Goal: Information Seeking & Learning: Learn about a topic

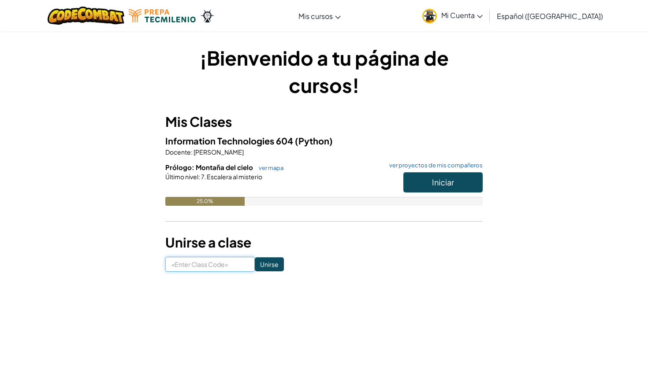
click at [219, 263] on input at bounding box center [209, 264] width 89 height 15
type input "NetFruitType"
click at [257, 260] on input "Unirse" at bounding box center [269, 264] width 29 height 14
click at [435, 181] on span "Iniciar" at bounding box center [443, 182] width 22 height 10
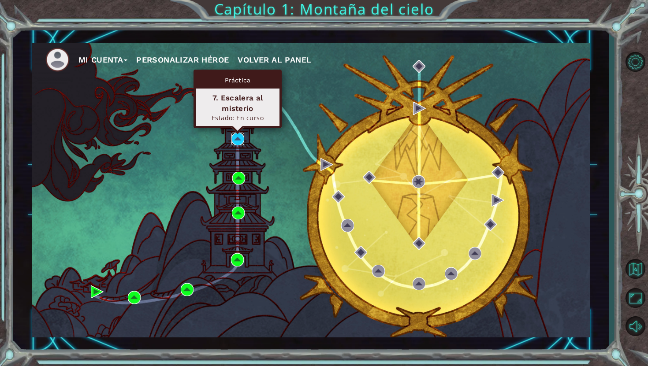
click at [234, 139] on img at bounding box center [237, 139] width 13 height 13
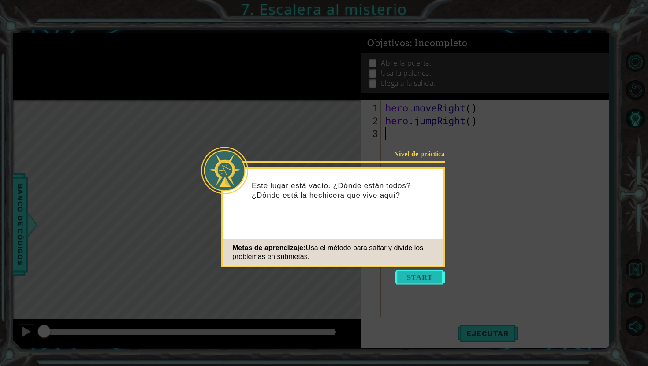
click at [417, 278] on button "Start" at bounding box center [419, 278] width 50 height 14
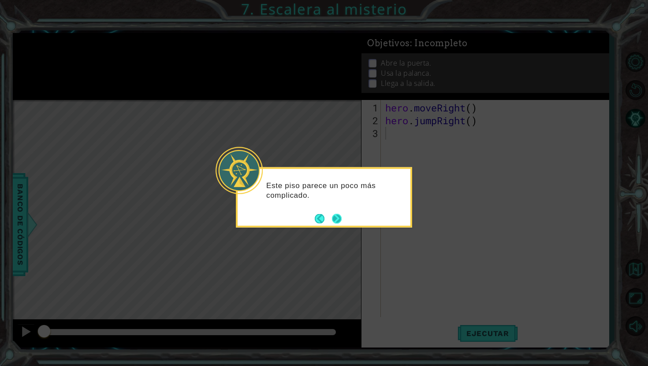
click at [341, 221] on button "Next" at bounding box center [337, 219] width 10 height 10
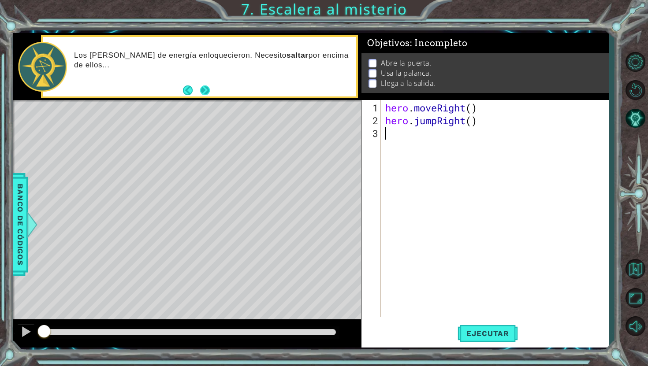
click at [204, 92] on button "Next" at bounding box center [205, 90] width 10 height 10
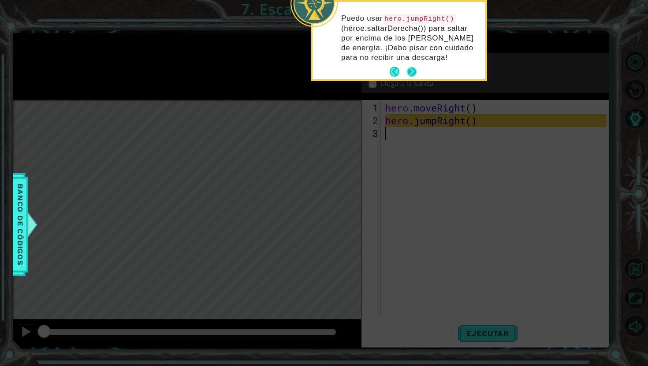
click at [412, 61] on p "Puedo usar hero.jumpRight() (héroe.saltarDerecha()) para saltar por encima de l…" at bounding box center [410, 38] width 138 height 49
click at [413, 75] on button "Next" at bounding box center [412, 72] width 10 height 10
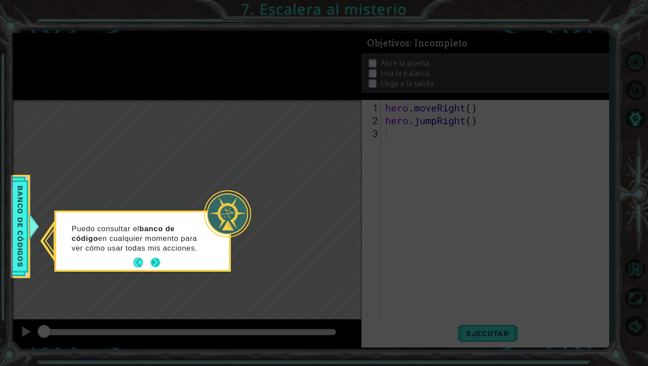
click at [159, 261] on button "Next" at bounding box center [156, 263] width 10 height 10
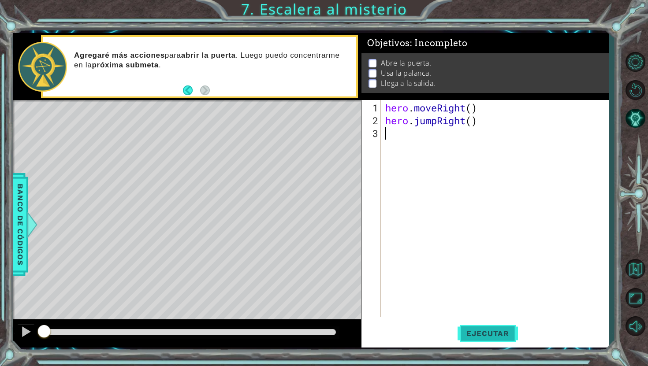
click at [492, 332] on span "Ejecutar" at bounding box center [487, 333] width 60 height 9
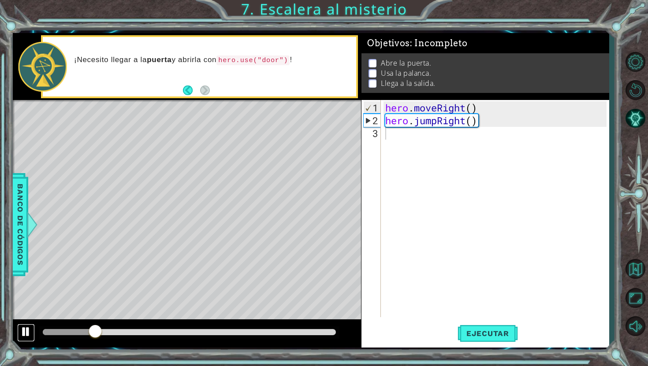
click at [30, 332] on div at bounding box center [25, 331] width 11 height 11
click at [446, 134] on div "hero . moveRight ( ) hero . jumpRight ( )" at bounding box center [496, 222] width 227 height 243
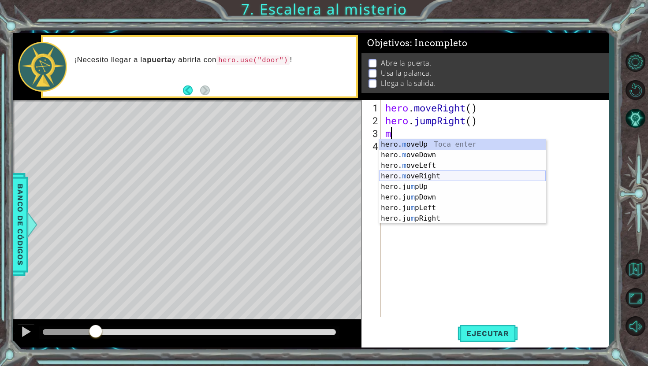
click at [431, 172] on div "hero. m oveUp Toca enter hero. m oveDown Toca enter hero. m oveLeft Toca enter …" at bounding box center [462, 192] width 167 height 106
type textarea "hero.moveRight(1)"
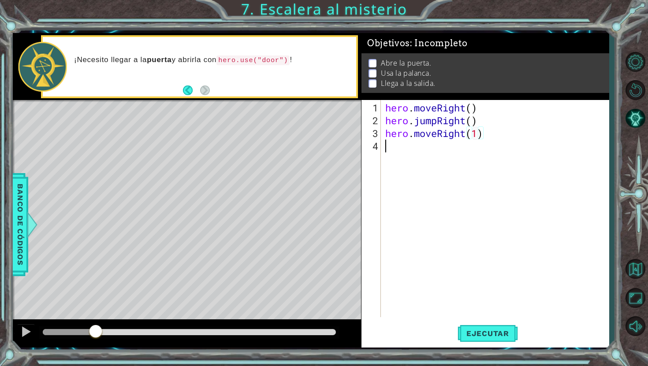
click at [434, 149] on div "hero . moveRight ( ) hero . jumpRight ( ) hero . moveRight ( 1 )" at bounding box center [496, 222] width 227 height 243
click at [475, 134] on div "hero . moveRight ( ) hero . jumpRight ( ) hero . moveRight ( 1 )" at bounding box center [496, 222] width 227 height 243
click at [477, 134] on div "hero . moveRight ( ) hero . jumpRight ( ) hero . moveRight ( 1 )" at bounding box center [496, 222] width 227 height 243
click at [480, 337] on span "Ejecutar" at bounding box center [487, 333] width 60 height 9
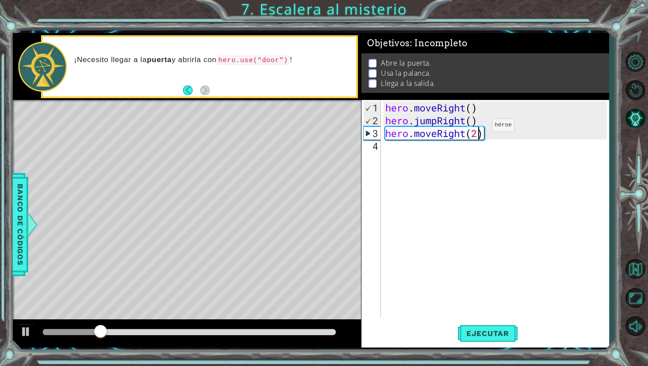
click at [478, 131] on div "hero . moveRight ( ) hero . jumpRight ( ) hero . moveRight ( 2 )" at bounding box center [496, 222] width 227 height 243
type textarea "hero.moveRight(1)"
click at [436, 148] on div "hero . moveRight ( ) hero . jumpRight ( ) hero . moveRight ( 1 )" at bounding box center [496, 222] width 227 height 243
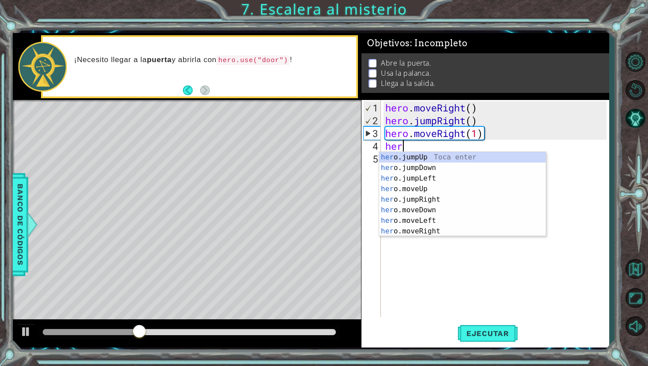
scroll to position [0, 0]
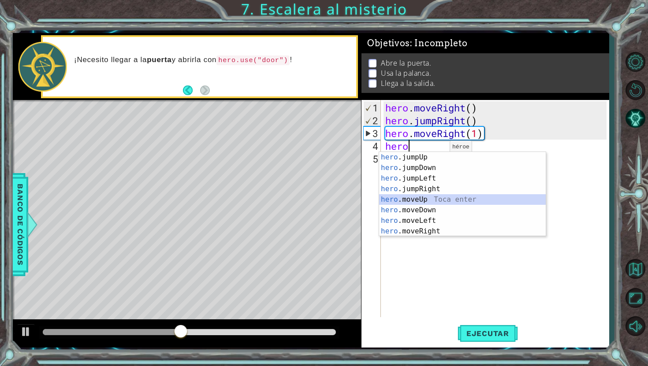
click at [417, 198] on div "hero .jumpUp Toca enter hero .jumpDown Toca enter hero .jumpLeft Toca enter her…" at bounding box center [462, 205] width 167 height 106
type textarea "hero.moveUp(1)"
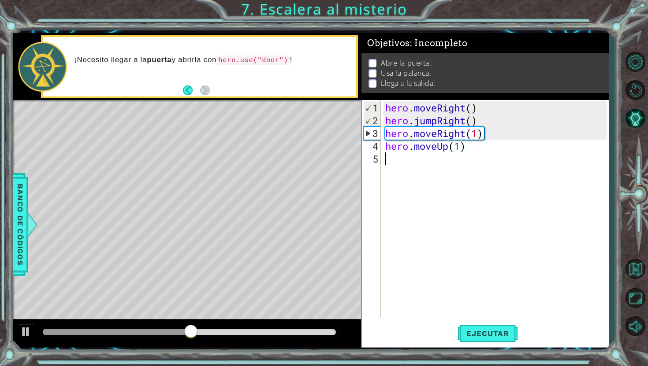
click at [414, 164] on div "hero . moveRight ( ) hero . jumpRight ( ) hero . moveRight ( 1 ) hero . moveUp …" at bounding box center [496, 222] width 227 height 243
click at [23, 330] on div at bounding box center [25, 331] width 11 height 11
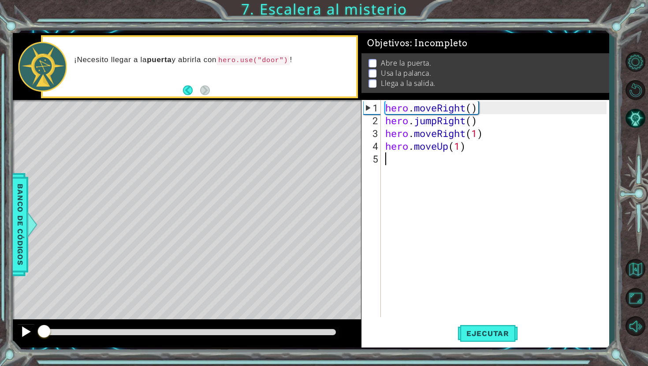
drag, startPoint x: 70, startPoint y: 330, endPoint x: 33, endPoint y: 334, distance: 36.3
click at [33, 334] on div at bounding box center [187, 333] width 348 height 28
click at [499, 331] on span "Ejecutar" at bounding box center [487, 333] width 60 height 9
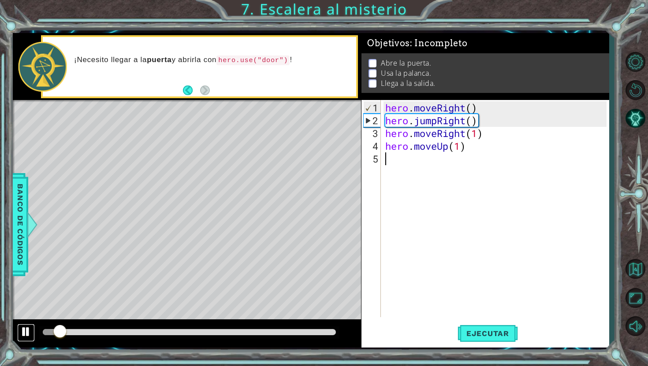
click at [23, 336] on div at bounding box center [25, 331] width 11 height 11
click at [401, 162] on div "hero . moveRight ( ) hero . jumpRight ( ) hero . moveRight ( 1 ) hero . moveUp …" at bounding box center [496, 222] width 227 height 243
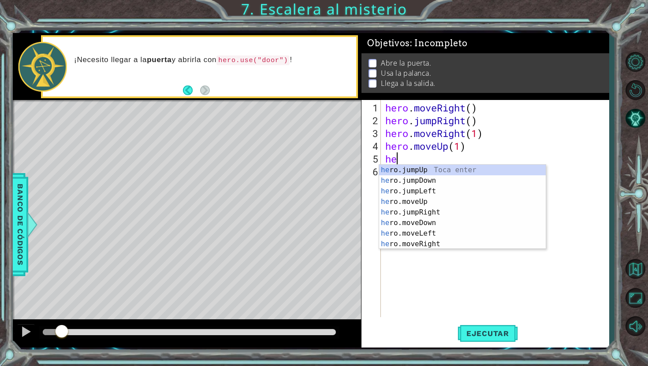
type textarea "h"
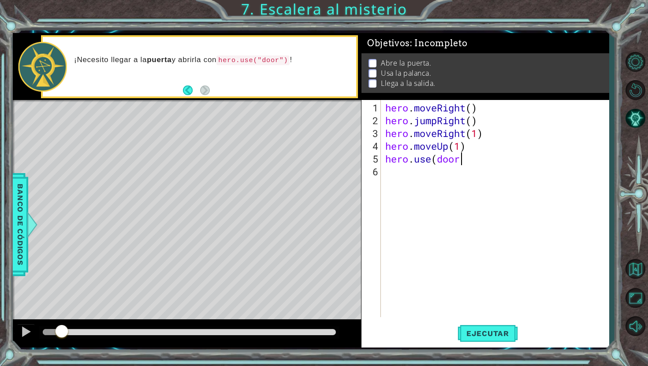
scroll to position [0, 3]
click at [490, 334] on span "Ejecutar" at bounding box center [487, 333] width 60 height 9
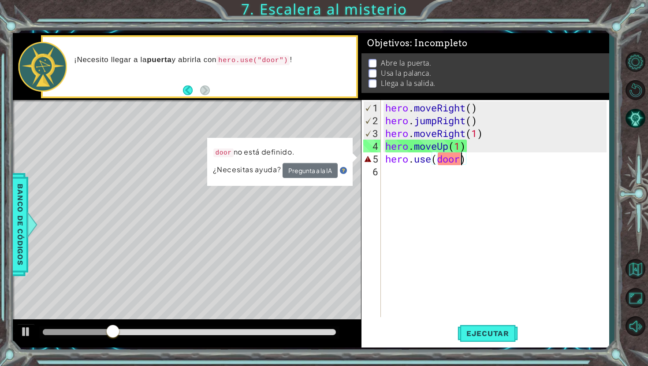
click at [458, 157] on div "hero . moveRight ( ) hero . jumpRight ( ) hero . moveRight ( 1 ) hero . moveUp …" at bounding box center [496, 222] width 227 height 243
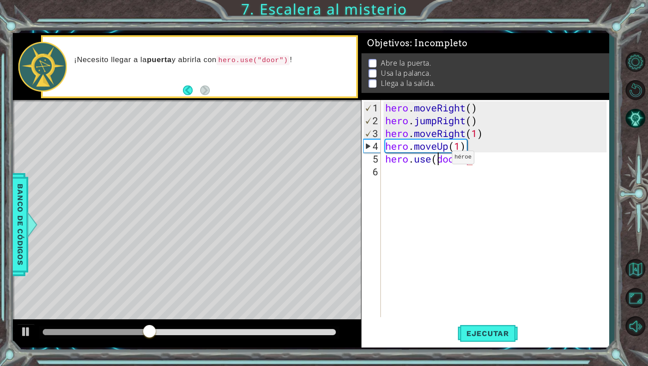
click at [438, 161] on div "hero . moveRight ( ) hero . jumpRight ( ) hero . moveRight ( 1 ) hero . moveUp …" at bounding box center [496, 222] width 227 height 243
type textarea "hero.use("door")"
click at [486, 257] on div "hero . moveRight ( ) hero . jumpRight ( ) hero . moveRight ( 1 ) hero . moveUp …" at bounding box center [496, 222] width 227 height 243
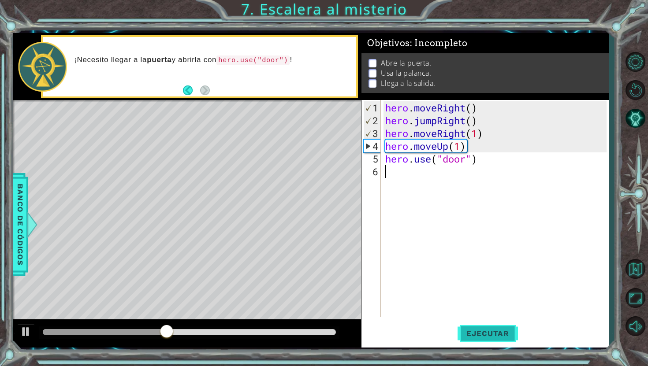
click at [483, 332] on span "Ejecutar" at bounding box center [487, 333] width 60 height 9
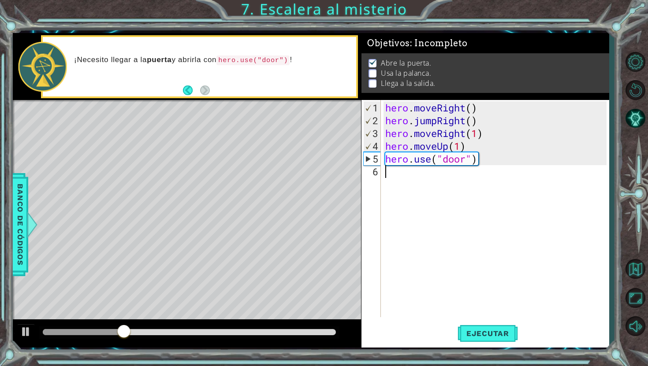
click at [441, 183] on div "hero . moveRight ( ) hero . jumpRight ( ) hero . moveRight ( 1 ) hero . moveUp …" at bounding box center [496, 222] width 227 height 243
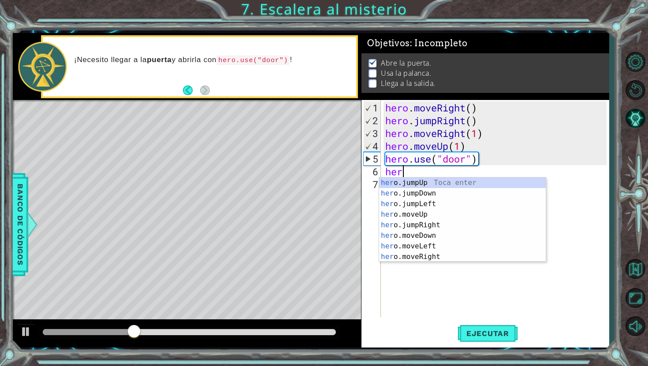
scroll to position [0, 0]
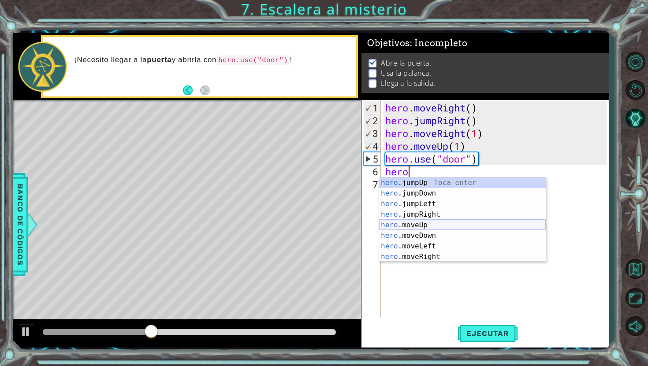
click at [426, 221] on div "hero .jumpUp Toca enter hero .jumpDown Toca enter hero .jumpLeft Toca enter her…" at bounding box center [462, 231] width 167 height 106
type textarea "hero.moveUp(1)"
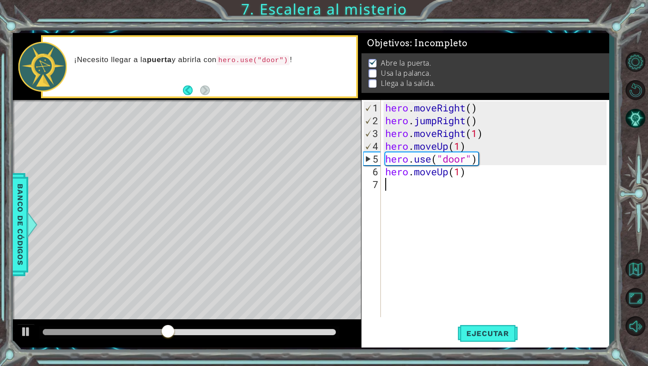
click at [423, 182] on div "hero . moveRight ( ) hero . jumpRight ( ) hero . moveRight ( 1 ) hero . moveUp …" at bounding box center [496, 222] width 227 height 243
click at [460, 168] on div "hero . moveRight ( ) hero . jumpRight ( ) hero . moveRight ( 1 ) hero . moveUp …" at bounding box center [496, 222] width 227 height 243
type textarea "hero.moveUp(2)"
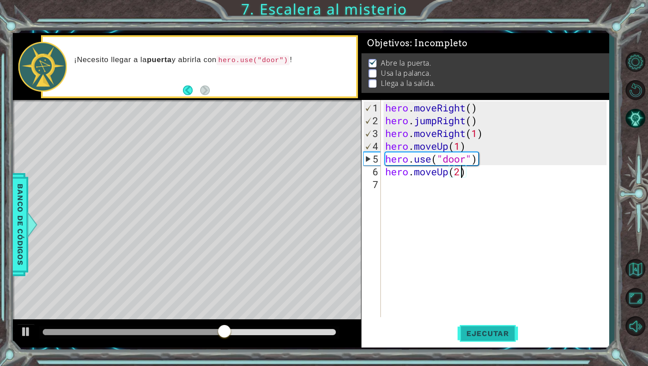
click at [494, 336] on span "Ejecutar" at bounding box center [487, 333] width 60 height 9
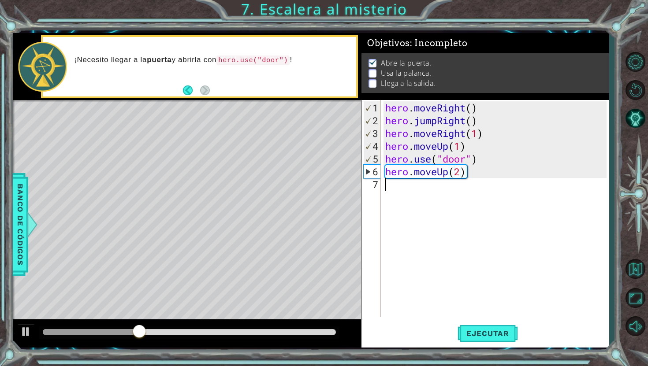
click at [404, 195] on div "hero . moveRight ( ) hero . jumpRight ( ) hero . moveRight ( 1 ) hero . moveUp …" at bounding box center [496, 222] width 227 height 243
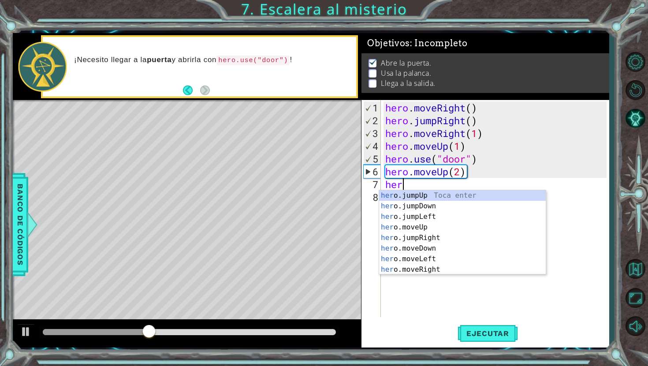
scroll to position [0, 0]
type textarea "hero"
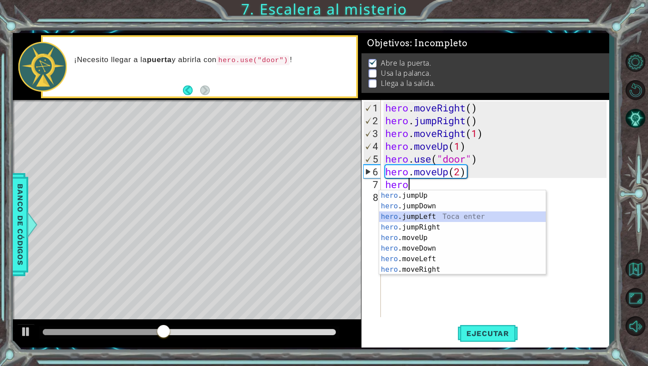
click at [415, 216] on div "hero .jumpUp Toca enter hero .jumpDown Toca enter hero .jumpLeft Toca enter her…" at bounding box center [462, 243] width 167 height 106
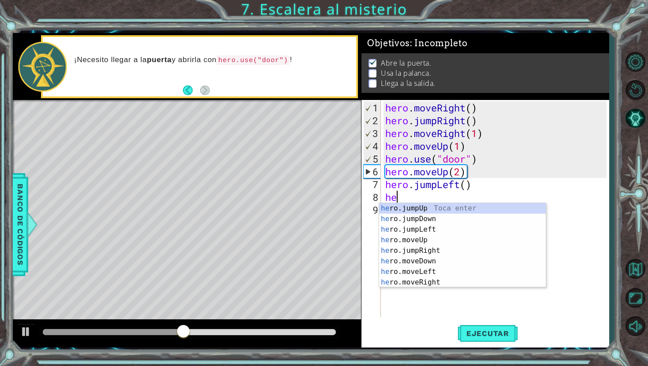
scroll to position [0, 0]
type textarea "hero"
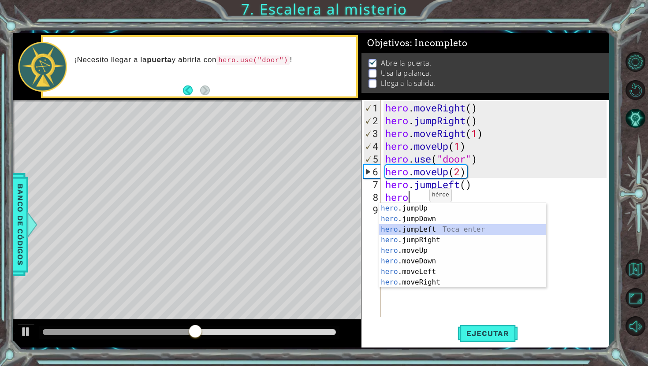
click at [423, 227] on div "hero .jumpUp Toca enter hero .jumpDown Toca enter hero .jumpLeft Toca enter her…" at bounding box center [462, 256] width 167 height 106
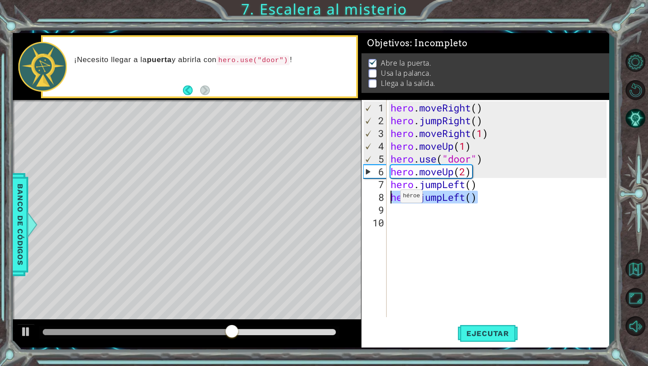
drag, startPoint x: 478, startPoint y: 198, endPoint x: 392, endPoint y: 200, distance: 85.9
click at [392, 200] on div "hero . moveRight ( ) hero . jumpRight ( ) hero . moveRight ( 1 ) hero . moveUp …" at bounding box center [500, 222] width 222 height 243
type textarea "hero.jumpLeft()"
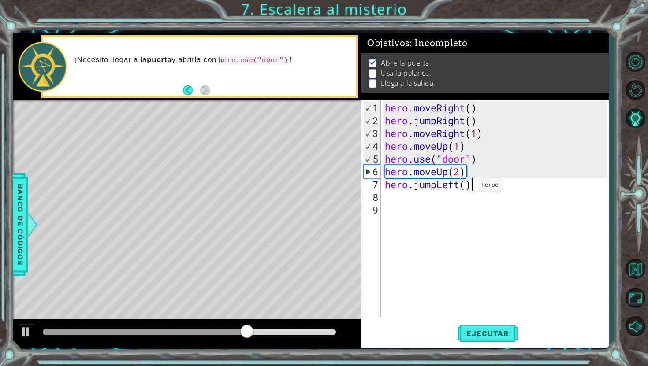
click at [464, 187] on div "hero . moveRight ( ) hero . jumpRight ( ) hero . moveRight ( 1 ) hero . moveUp …" at bounding box center [497, 222] width 228 height 243
click at [487, 320] on div "hero.jumpLeft(2) 1 2 3 4 5 6 7 8 9 hero . moveRight ( ) hero . jumpRight ( ) he…" at bounding box center [485, 224] width 248 height 248
click at [487, 322] on button "Ejecutar" at bounding box center [487, 333] width 60 height 25
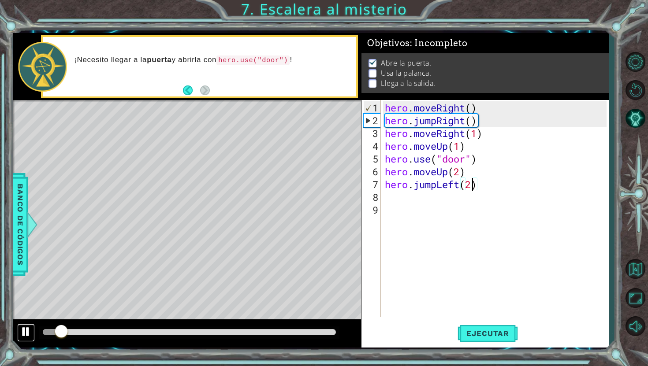
click at [24, 333] on div at bounding box center [25, 331] width 11 height 11
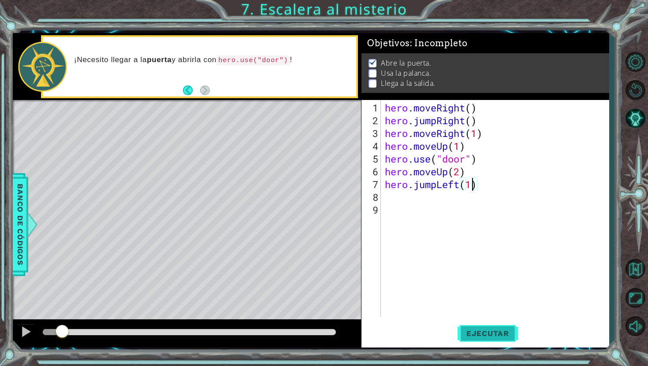
click at [495, 334] on span "Ejecutar" at bounding box center [487, 333] width 60 height 9
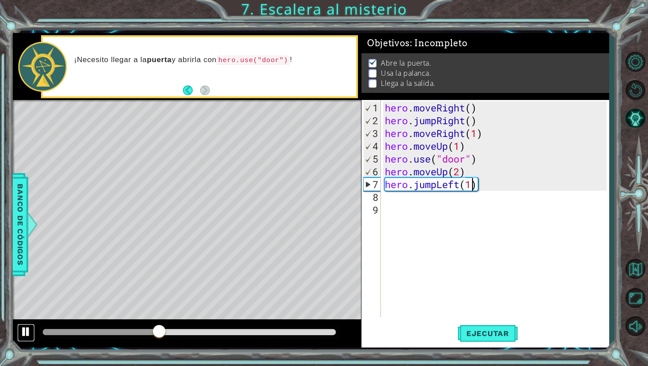
click at [20, 335] on button at bounding box center [26, 333] width 18 height 18
drag, startPoint x: 476, startPoint y: 184, endPoint x: 417, endPoint y: 188, distance: 59.6
click at [417, 188] on div "hero . moveRight ( ) hero . jumpRight ( ) hero . moveRight ( 1 ) hero . moveUp …" at bounding box center [497, 222] width 228 height 243
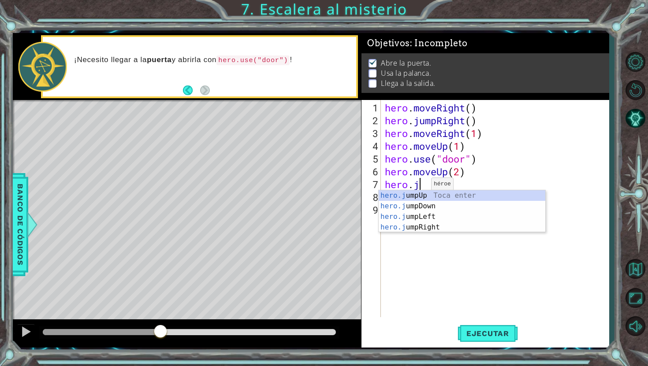
scroll to position [0, 1]
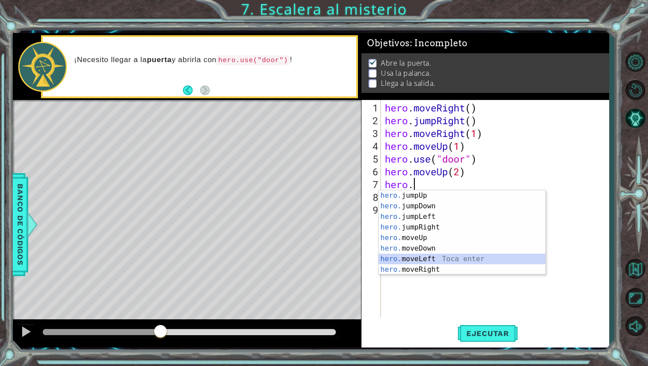
click at [422, 257] on div "hero. jumpUp Toca enter hero. jumpDown Toca enter hero. jumpLeft Toca enter her…" at bounding box center [462, 243] width 167 height 106
type textarea "hero.moveLeft(1)"
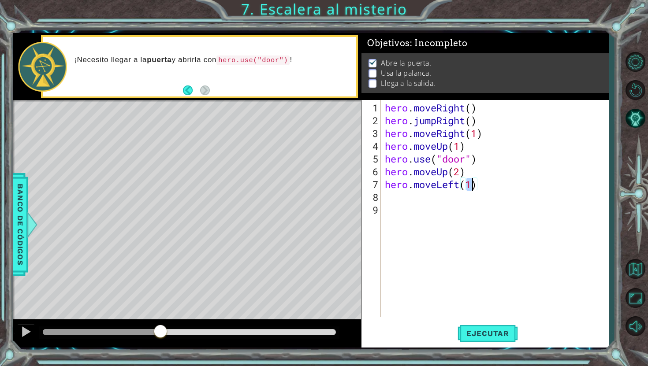
click at [402, 193] on div "hero . moveRight ( ) hero . jumpRight ( ) hero . moveRight ( 1 ) hero . moveUp …" at bounding box center [497, 222] width 228 height 243
type textarea "hero.use("lever")"
click at [486, 249] on div "hero . moveRight ( ) hero . jumpRight ( ) hero . moveRight ( 1 ) hero . moveUp …" at bounding box center [497, 222] width 228 height 243
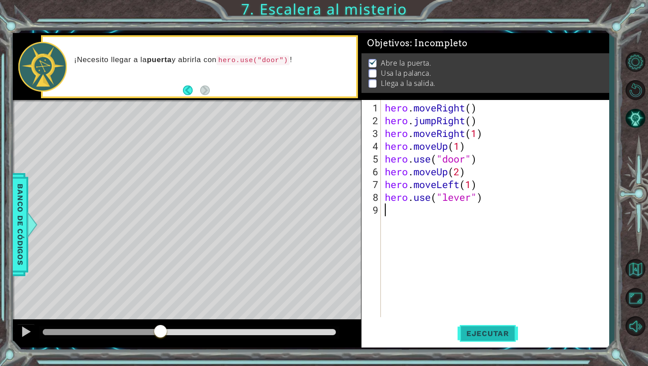
scroll to position [0, 0]
click at [489, 335] on span "Ejecutar" at bounding box center [487, 333] width 60 height 9
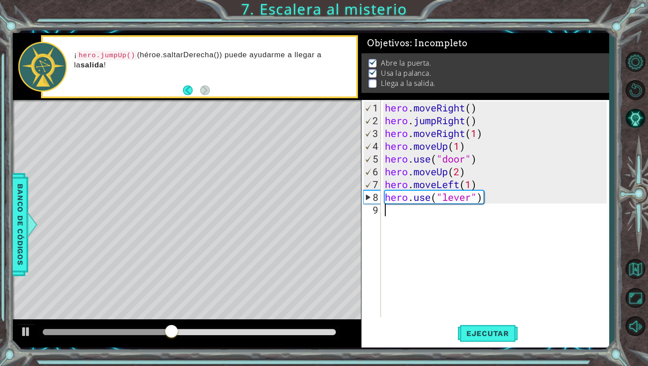
click at [400, 209] on div "hero . moveRight ( ) hero . jumpRight ( ) hero . moveRight ( 1 ) hero . moveUp …" at bounding box center [497, 222] width 228 height 243
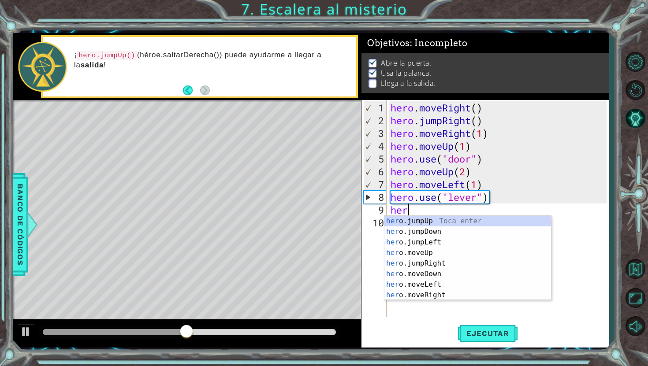
scroll to position [0, 0]
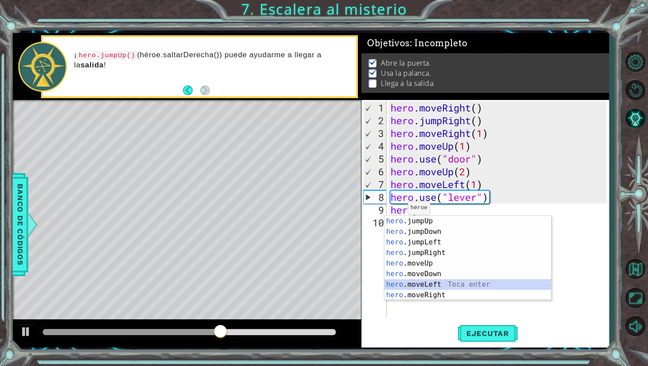
click at [426, 286] on div "hero .jumpUp Toca enter hero .jumpDown Toca enter hero .jumpLeft Toca enter her…" at bounding box center [467, 269] width 167 height 106
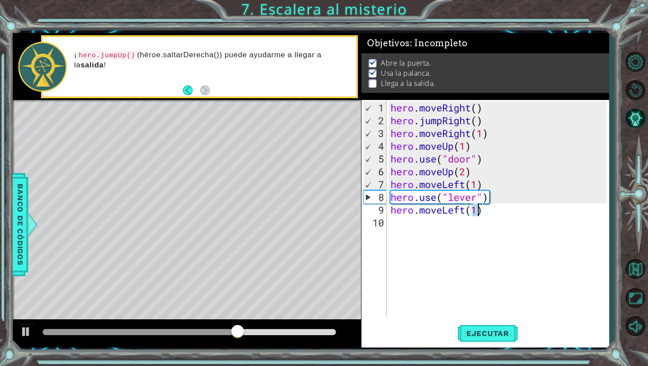
type textarea "hero.moveLeft(2)"
click at [452, 223] on div "hero . moveRight ( ) hero . jumpRight ( ) hero . moveRight ( 1 ) hero . moveUp …" at bounding box center [500, 222] width 222 height 243
click at [480, 332] on span "Ejecutar" at bounding box center [487, 333] width 60 height 9
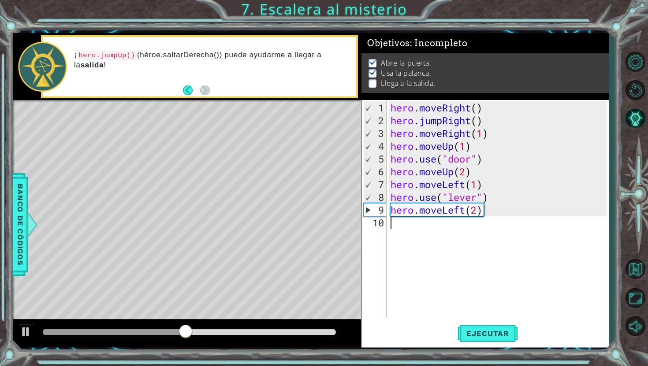
click at [419, 231] on div "hero . moveRight ( ) hero . jumpRight ( ) hero . moveRight ( 1 ) hero . moveUp …" at bounding box center [500, 222] width 222 height 243
click at [22, 334] on div at bounding box center [25, 331] width 11 height 11
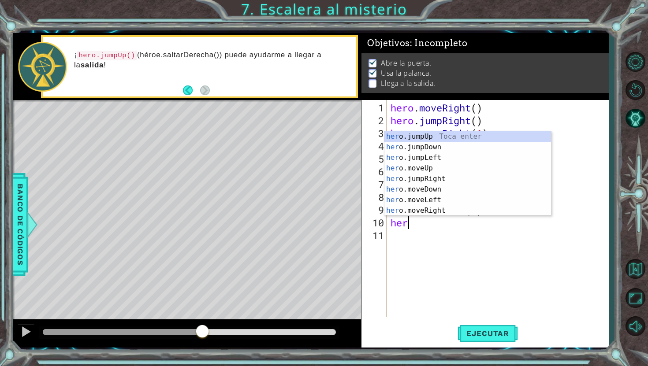
type textarea "hero"
click at [419, 139] on div "hero .jumpUp Toca enter hero .jumpDown Toca enter hero .jumpLeft Toca enter her…" at bounding box center [467, 184] width 167 height 106
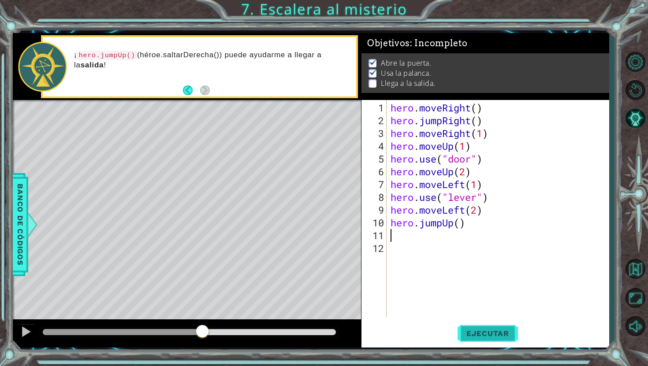
click at [482, 330] on span "Ejecutar" at bounding box center [487, 333] width 60 height 9
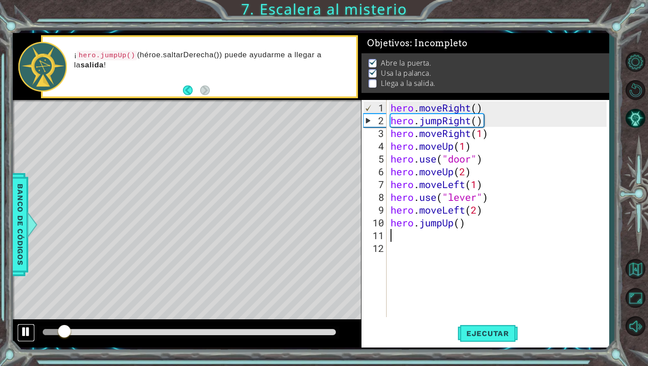
click at [28, 337] on div at bounding box center [25, 331] width 11 height 11
click at [393, 234] on div "hero . moveRight ( ) hero . jumpRight ( ) hero . moveRight ( 1 ) hero . moveUp …" at bounding box center [500, 222] width 222 height 243
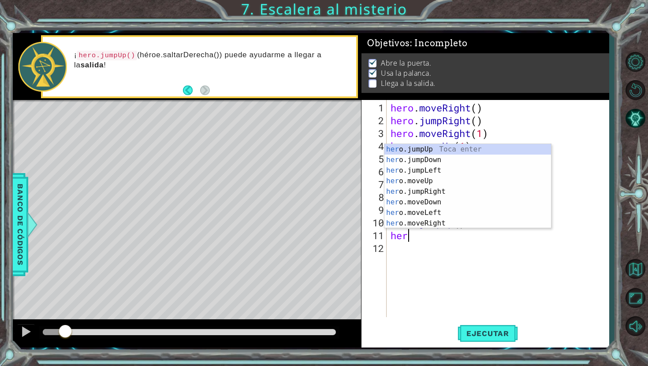
scroll to position [0, 0]
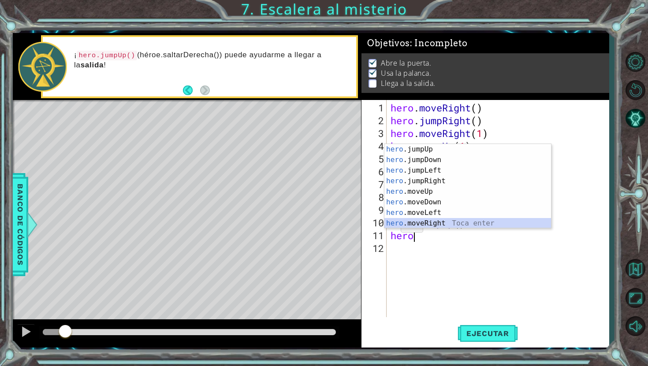
click at [437, 222] on div "hero .jumpUp Toca enter hero .jumpDown Toca enter hero .jumpLeft Toca enter her…" at bounding box center [467, 197] width 167 height 106
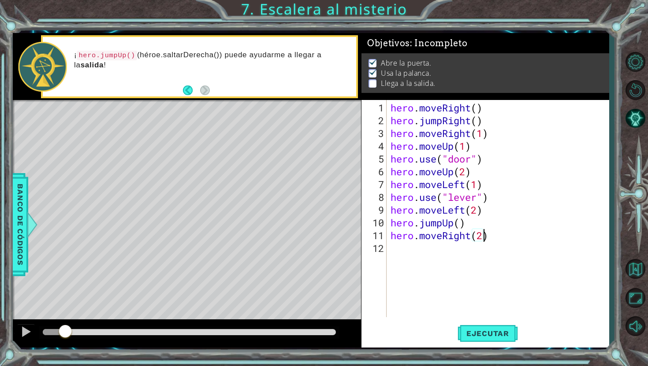
scroll to position [0, 4]
type textarea "hero.moveRight(2)"
click at [499, 334] on span "Ejecutar" at bounding box center [487, 333] width 60 height 9
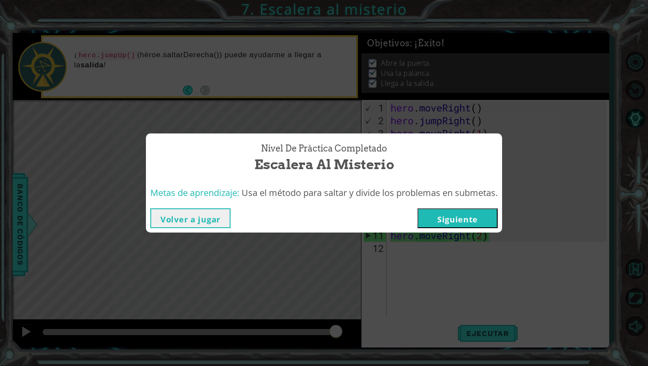
click at [467, 218] on button "Siguiente" at bounding box center [457, 218] width 80 height 20
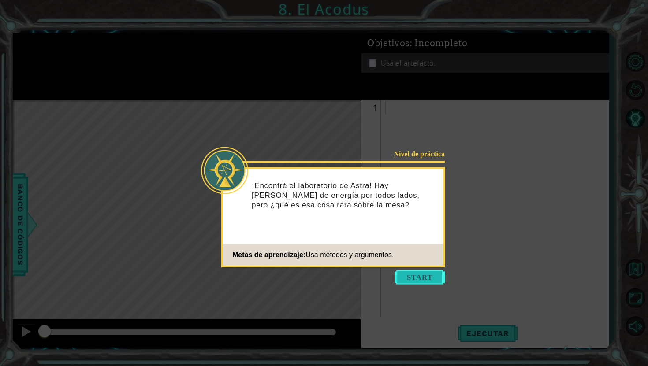
click at [421, 275] on button "Start" at bounding box center [419, 278] width 50 height 14
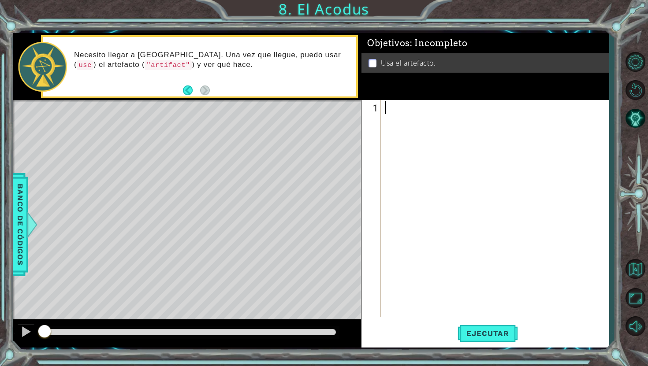
click at [408, 122] on div at bounding box center [496, 222] width 227 height 243
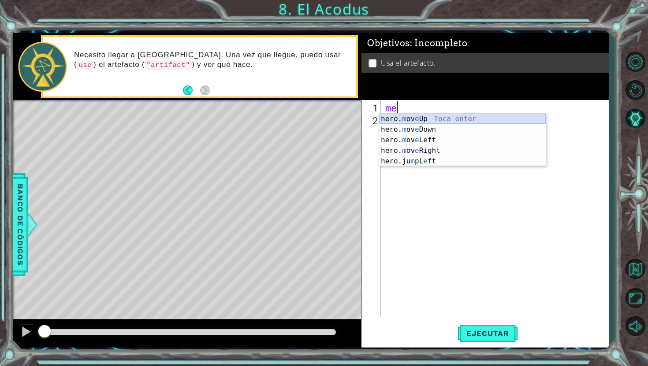
click at [402, 118] on div "hero. m ov e Up Toca enter hero. m ov e Down Toca enter hero. m ov e Left Toca …" at bounding box center [462, 151] width 167 height 74
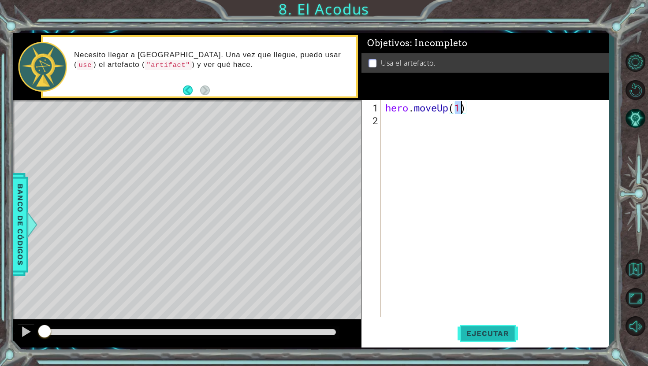
click at [480, 331] on span "Ejecutar" at bounding box center [487, 333] width 60 height 9
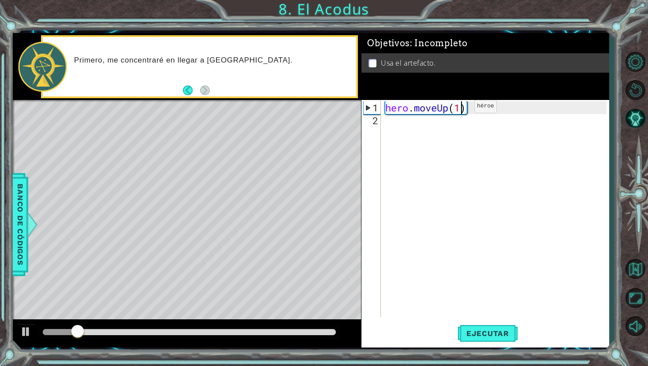
click at [460, 110] on div "hero . moveUp ( 1 )" at bounding box center [496, 222] width 227 height 243
type textarea "hero.moveUp(2)"
click at [458, 124] on div "hero . moveUp ( 2 )" at bounding box center [496, 222] width 227 height 243
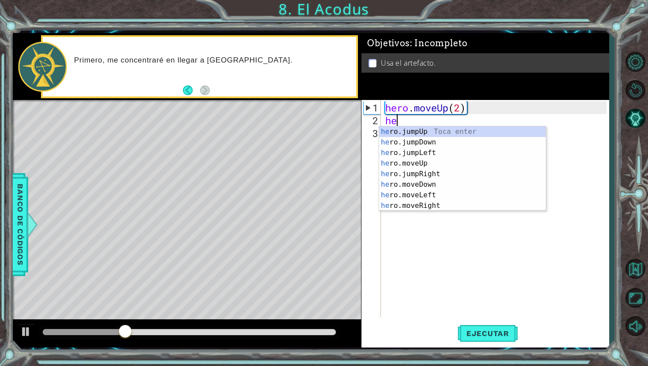
scroll to position [0, 0]
type textarea "hero"
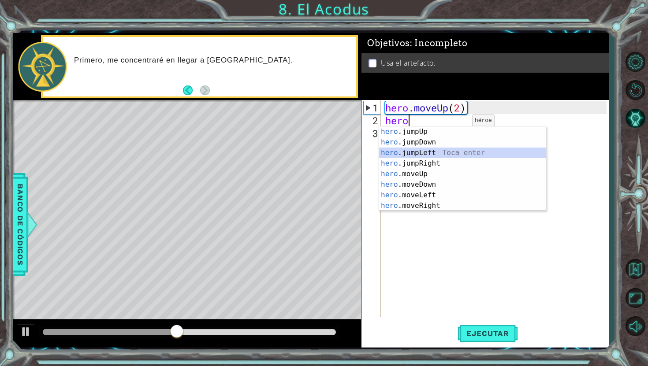
click at [441, 155] on div "hero .jumpUp Toca enter hero .jumpDown Toca enter hero .jumpLeft Toca enter her…" at bounding box center [462, 179] width 167 height 106
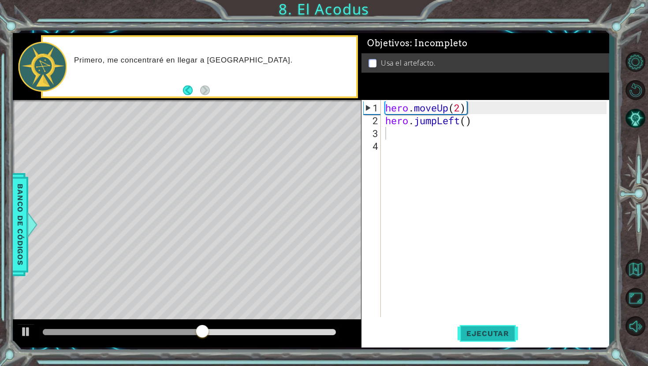
click at [482, 338] on button "Ejecutar" at bounding box center [487, 333] width 60 height 25
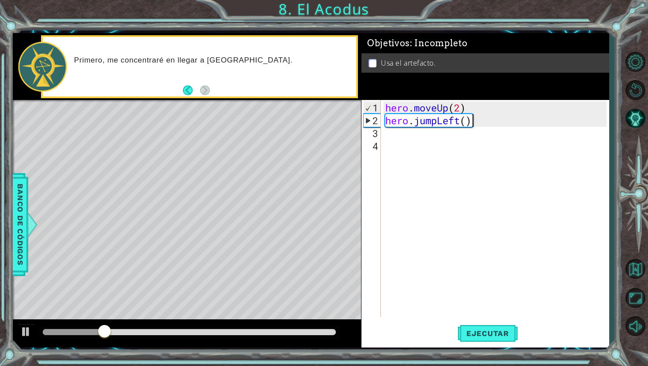
click at [470, 124] on div "hero . moveUp ( 2 ) hero . jumpLeft ( )" at bounding box center [496, 222] width 227 height 243
click at [460, 122] on div "hero . moveUp ( 2 ) hero . jumpLeft ( )" at bounding box center [496, 222] width 227 height 243
click at [471, 123] on div "hero . moveUp ( 2 ) hero . jumpLe ( )" at bounding box center [496, 222] width 227 height 243
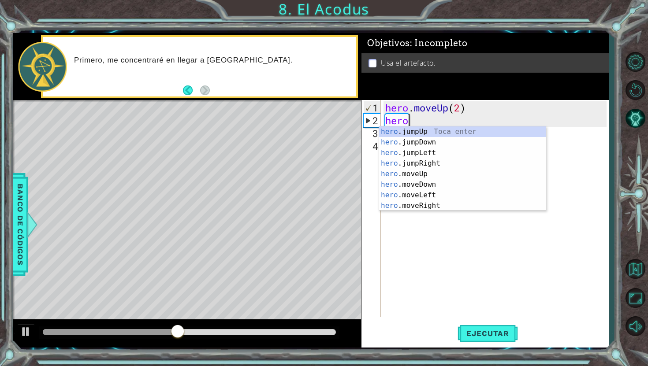
type textarea "h"
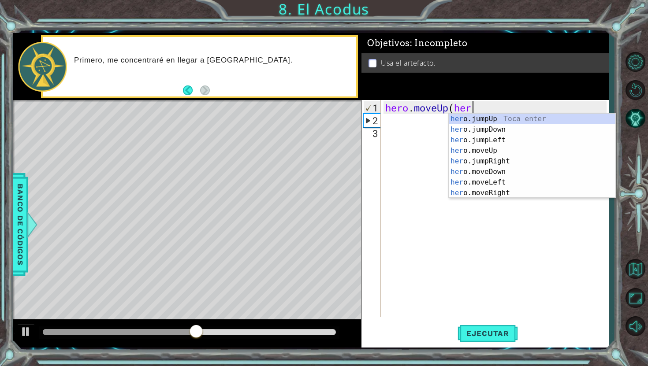
scroll to position [0, 4]
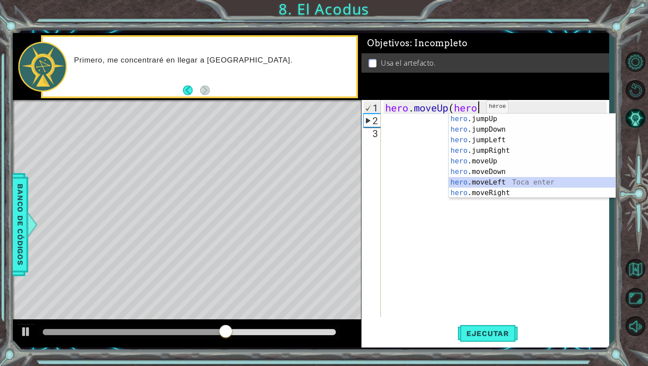
click at [490, 185] on div "hero .jumpUp Toca enter hero .jumpDown Toca enter hero .jumpLeft Toca enter her…" at bounding box center [532, 167] width 167 height 106
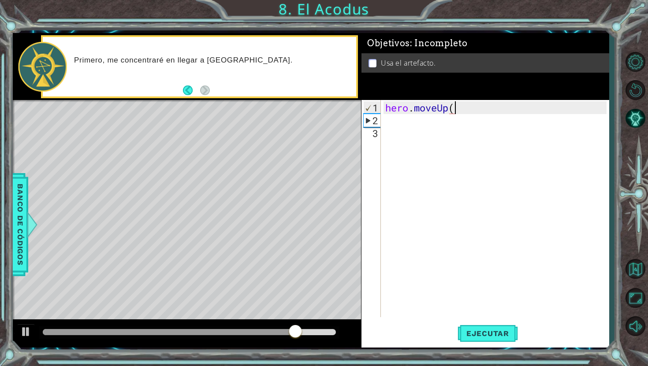
scroll to position [0, 2]
click at [456, 109] on div "hero . moveUp" at bounding box center [496, 222] width 227 height 243
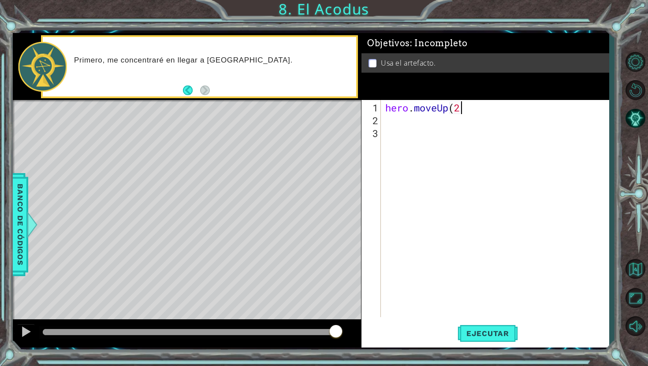
scroll to position [0, 3]
type textarea "hero.moveUp(2)"
click at [493, 338] on button "Ejecutar" at bounding box center [487, 333] width 60 height 25
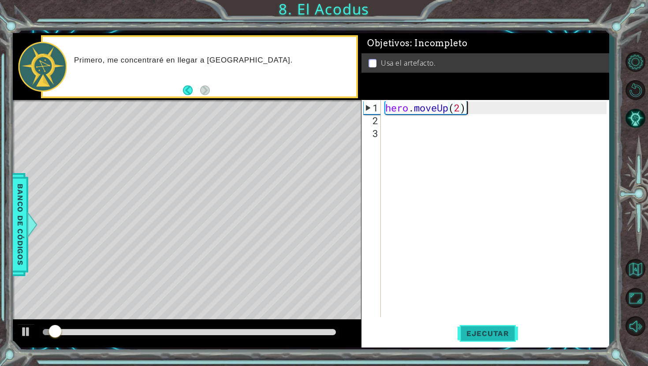
click at [476, 335] on span "Ejecutar" at bounding box center [487, 333] width 60 height 9
click at [28, 334] on div at bounding box center [25, 331] width 11 height 11
click at [415, 125] on div "hero . moveUp ( 2 )" at bounding box center [496, 222] width 227 height 243
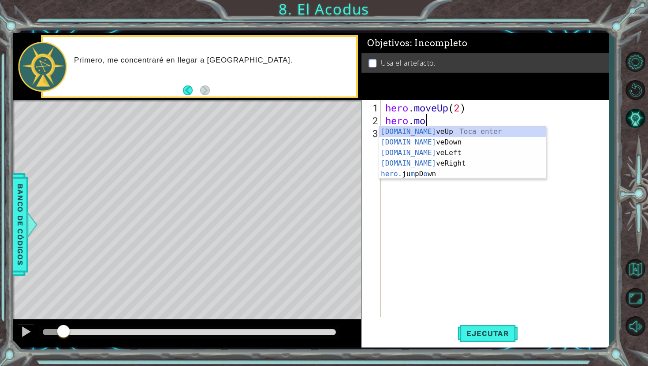
scroll to position [0, 1]
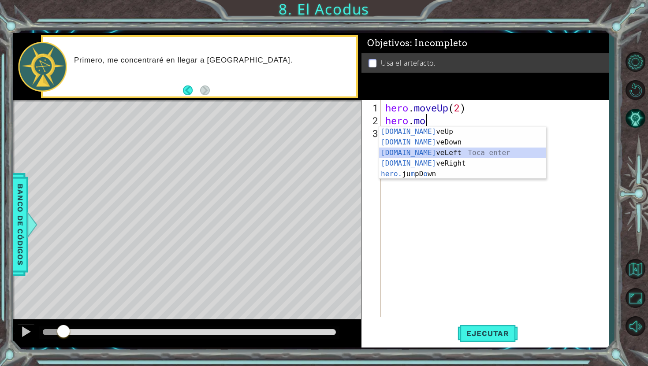
click at [422, 153] on div "hero.mo veUp Toca enter hero.mo veDown Toca enter hero.mo veLeft Toca enter her…" at bounding box center [462, 163] width 167 height 74
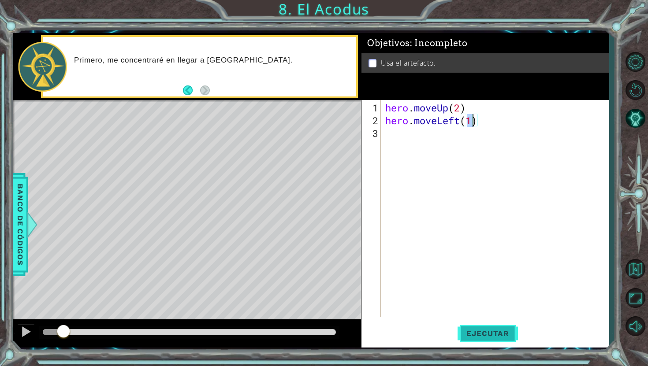
type textarea "hero.moveLeft(1)"
click at [495, 330] on span "Ejecutar" at bounding box center [487, 333] width 60 height 9
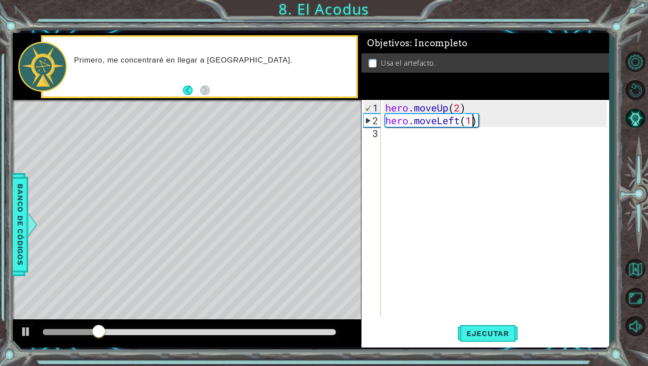
click at [424, 145] on div "hero . moveUp ( 2 ) hero . moveLeft ( 1 )" at bounding box center [496, 222] width 227 height 243
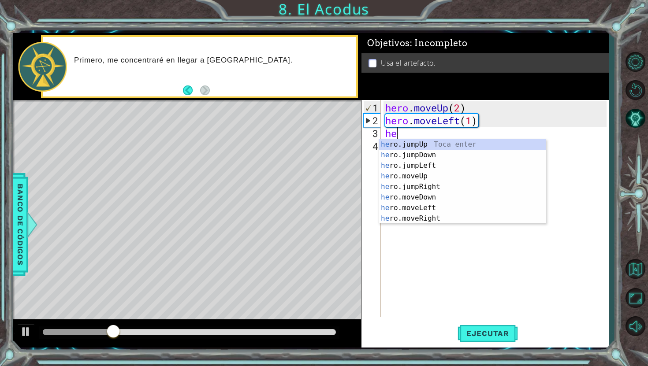
scroll to position [0, 0]
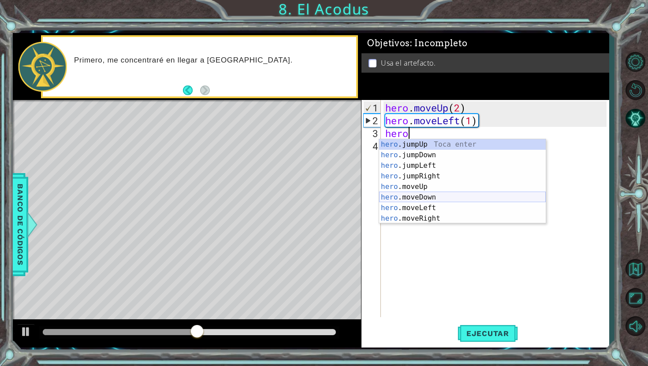
click at [431, 198] on div "hero .jumpUp Toca enter hero .jumpDown Toca enter hero .jumpLeft Toca enter her…" at bounding box center [462, 192] width 167 height 106
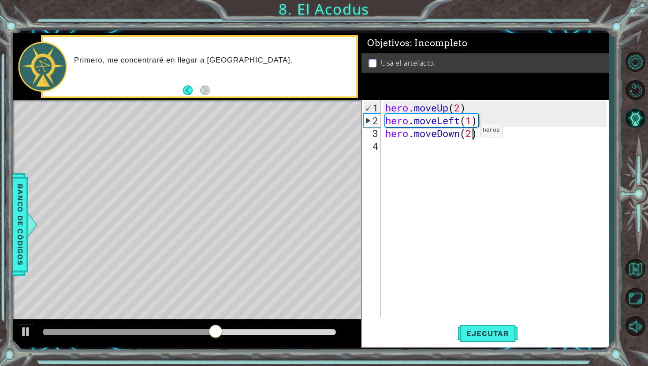
scroll to position [0, 4]
type textarea "hero.moveDown(2)"
click at [498, 330] on span "Ejecutar" at bounding box center [487, 333] width 60 height 9
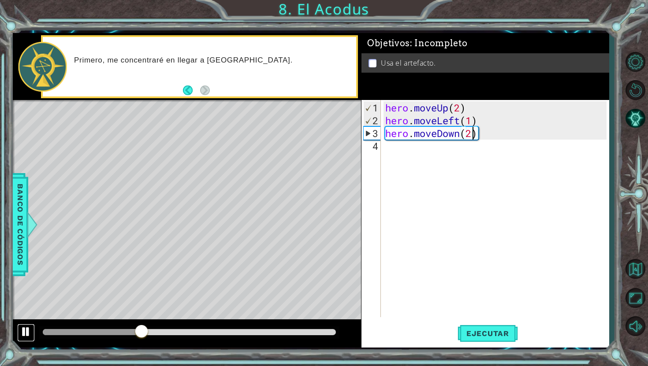
click at [25, 327] on div at bounding box center [25, 331] width 11 height 11
click at [419, 148] on div "hero . moveUp ( 2 ) hero . moveLeft ( 1 ) hero . moveDown ( 2 )" at bounding box center [496, 222] width 227 height 243
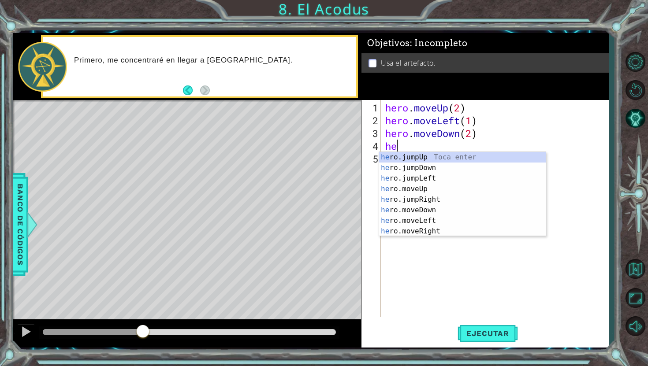
type textarea "hero"
click at [424, 178] on div "hero .jumpUp Toca enter hero .jumpDown Toca enter hero .jumpLeft Toca enter her…" at bounding box center [462, 205] width 167 height 106
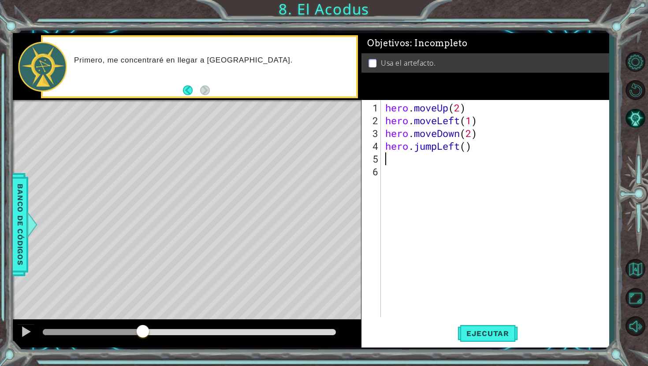
scroll to position [0, 0]
click at [477, 329] on span "Ejecutar" at bounding box center [487, 333] width 60 height 9
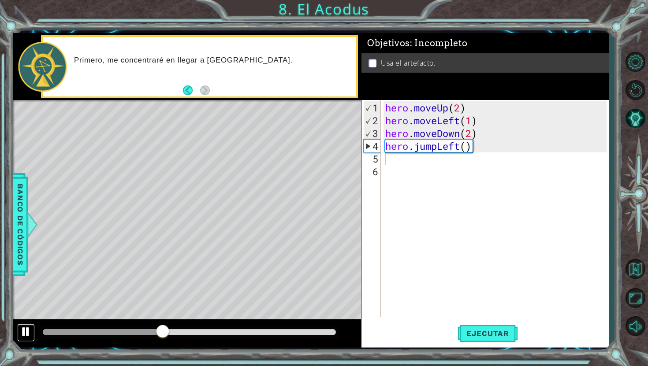
click at [26, 332] on div at bounding box center [25, 331] width 11 height 11
click at [415, 163] on div "hero . moveUp ( 2 ) hero . moveLeft ( 1 ) hero . moveDown ( 2 ) hero . jumpLeft…" at bounding box center [496, 222] width 227 height 243
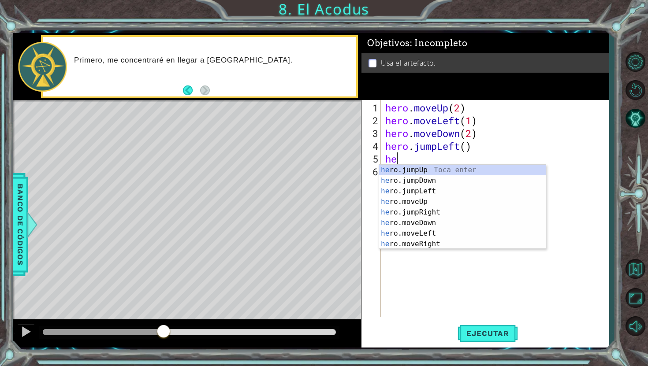
scroll to position [0, 0]
click at [417, 208] on div "hero .jumpUp Toca enter hero .jumpDown Toca enter hero .jumpLeft Toca enter her…" at bounding box center [462, 218] width 167 height 106
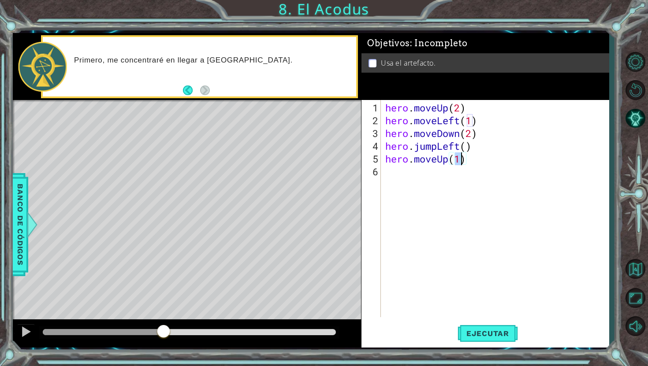
type textarea "hero.moveUp(2)"
click at [436, 170] on div "hero . moveUp ( 2 ) hero . moveLeft ( 1 ) hero . moveDown ( 2 ) hero . jumpLeft…" at bounding box center [496, 222] width 227 height 243
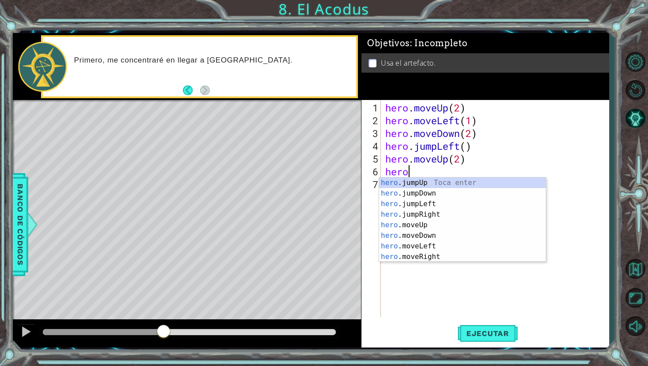
scroll to position [0, 1]
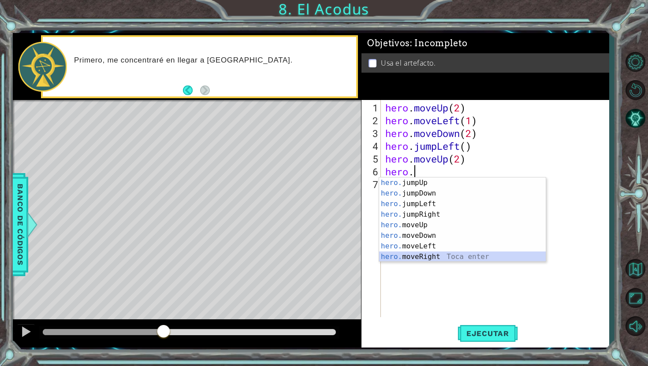
click at [413, 253] on div "hero. jumpUp Toca enter hero. jumpDown Toca enter hero. jumpLeft Toca enter her…" at bounding box center [462, 231] width 167 height 106
type textarea "hero.moveRight(1)"
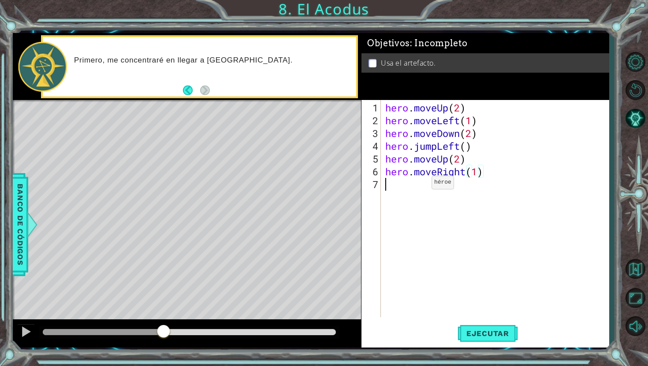
click at [418, 186] on div "hero . moveUp ( 2 ) hero . moveLeft ( 1 ) hero . moveDown ( 2 ) hero . jumpLeft…" at bounding box center [496, 222] width 227 height 243
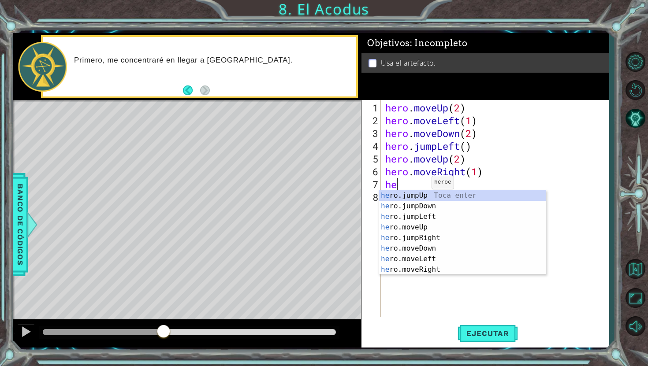
scroll to position [0, 0]
type textarea "h"
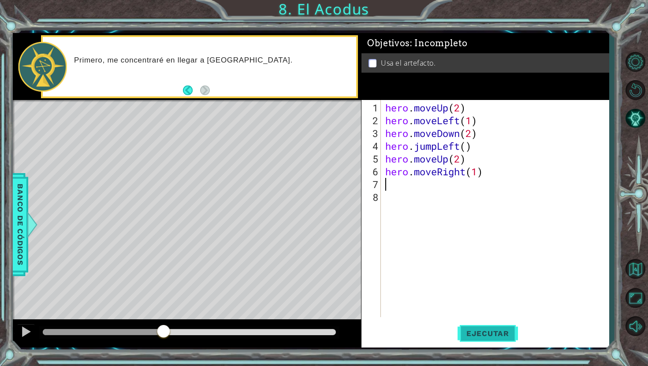
click at [468, 327] on button "Ejecutar" at bounding box center [487, 333] width 60 height 25
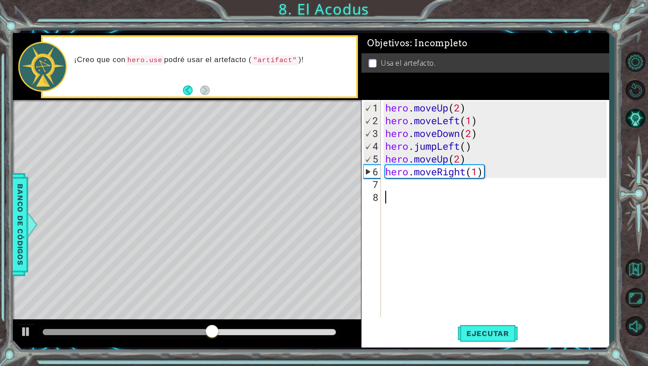
click at [432, 194] on div "hero . moveUp ( 2 ) hero . moveLeft ( 1 ) hero . moveDown ( 2 ) hero . jumpLeft…" at bounding box center [496, 222] width 227 height 243
click at [422, 190] on div "hero . moveUp ( 2 ) hero . moveLeft ( 1 ) hero . moveDown ( 2 ) hero . jumpLeft…" at bounding box center [496, 222] width 227 height 243
click at [407, 189] on div "hero . moveUp ( 2 ) hero . moveLeft ( 1 ) hero . moveDown ( 2 ) hero . jumpLeft…" at bounding box center [496, 222] width 227 height 243
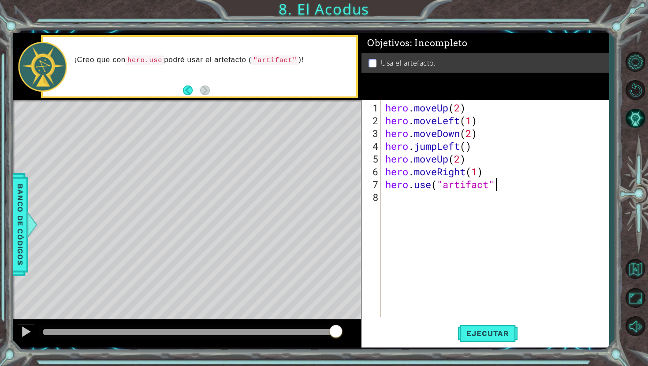
scroll to position [0, 5]
type textarea "hero.use("artifact")"
click at [506, 339] on button "Ejecutar" at bounding box center [487, 333] width 60 height 25
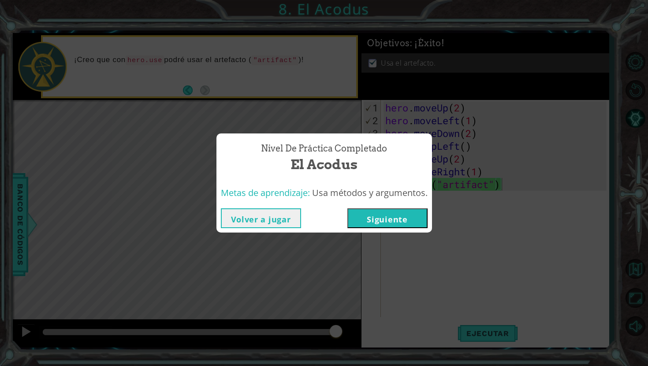
click at [377, 219] on button "Siguiente" at bounding box center [387, 218] width 80 height 20
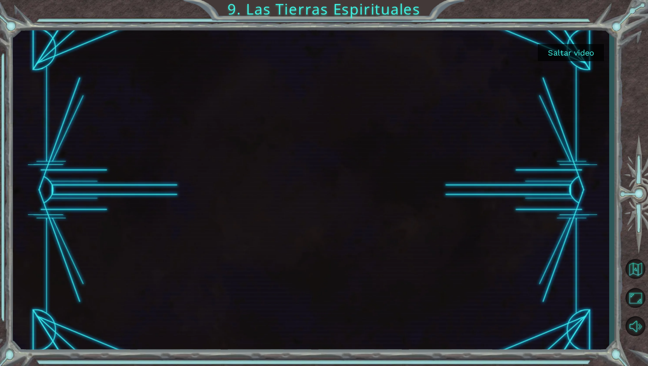
click at [579, 52] on button "Saltar video" at bounding box center [571, 52] width 66 height 17
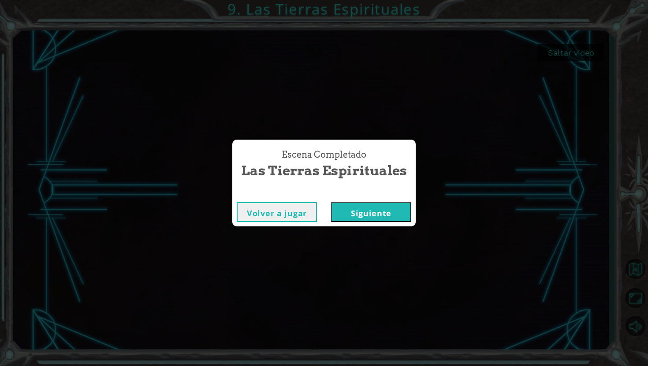
click at [351, 222] on button "Siguiente" at bounding box center [371, 212] width 80 height 20
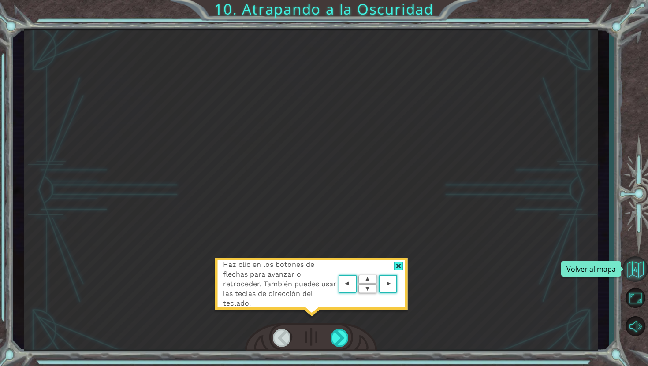
click at [639, 267] on button "Volver al mapa" at bounding box center [635, 269] width 26 height 26
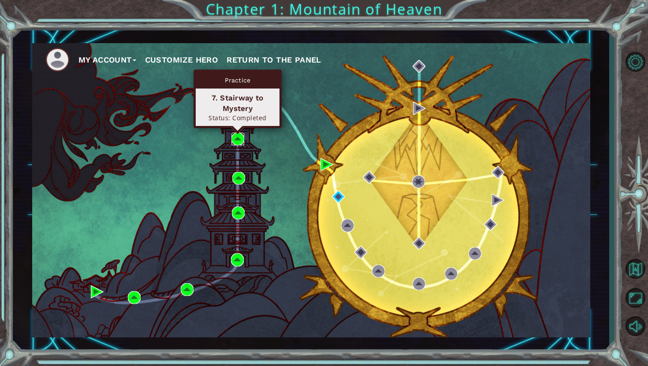
click at [236, 140] on img at bounding box center [237, 139] width 13 height 13
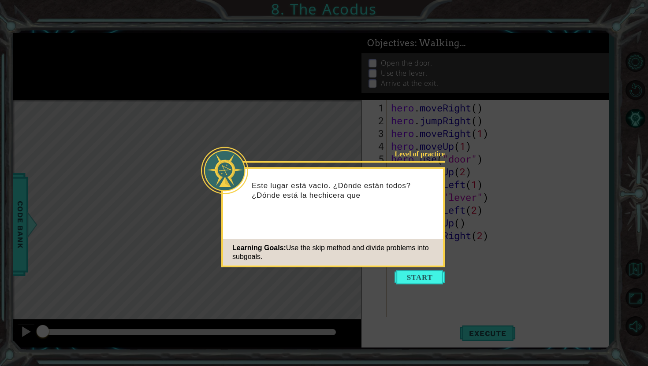
click at [504, 197] on icon at bounding box center [324, 183] width 648 height 366
click at [438, 278] on button "Start" at bounding box center [419, 278] width 50 height 14
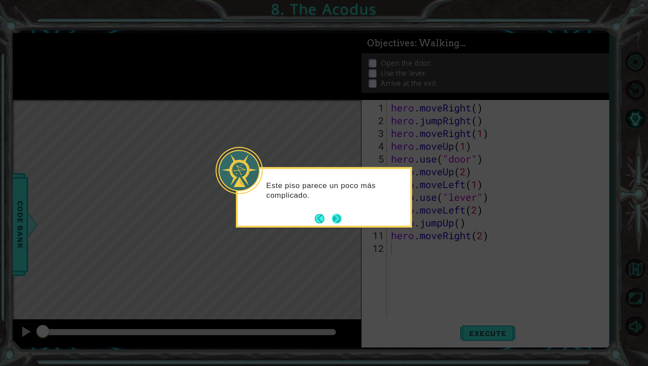
click at [340, 218] on button "Next" at bounding box center [337, 219] width 10 height 10
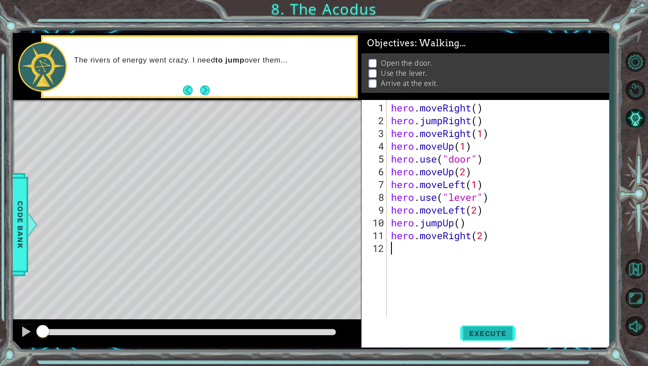
click at [480, 336] on font "Execute" at bounding box center [487, 333] width 37 height 9
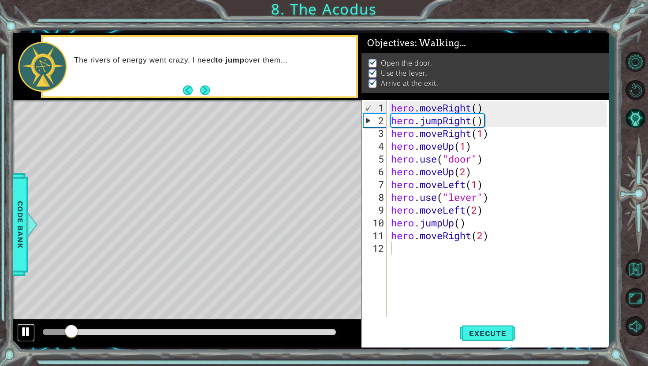
click at [24, 330] on div at bounding box center [25, 331] width 11 height 11
click at [498, 335] on font "Execute" at bounding box center [487, 333] width 37 height 9
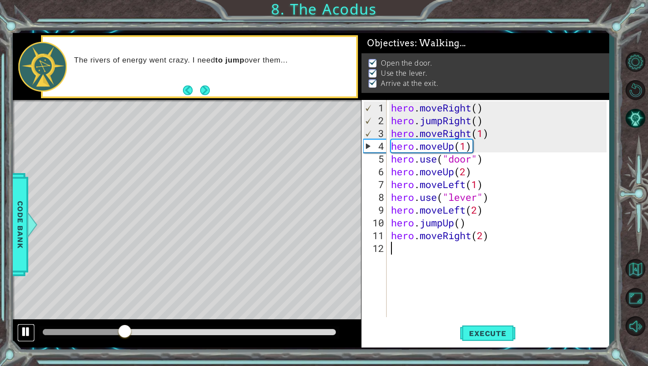
click at [27, 334] on div at bounding box center [25, 331] width 11 height 11
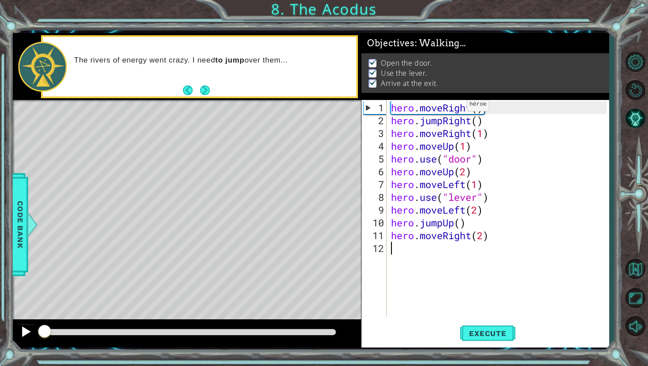
drag, startPoint x: 126, startPoint y: 329, endPoint x: 22, endPoint y: 341, distance: 105.5
click at [22, 341] on div at bounding box center [187, 333] width 348 height 28
click at [636, 267] on button "Return to the map" at bounding box center [635, 269] width 26 height 26
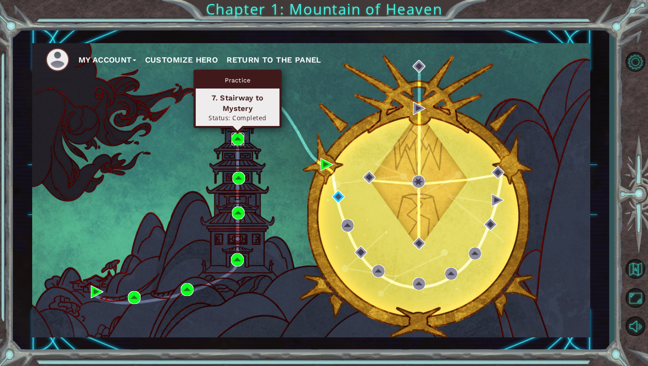
click at [238, 141] on img at bounding box center [237, 139] width 13 height 13
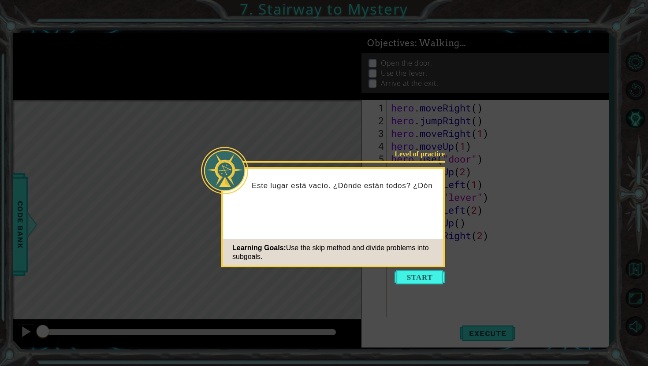
click at [619, 279] on icon at bounding box center [324, 183] width 648 height 366
click at [429, 277] on button "Start" at bounding box center [419, 278] width 50 height 14
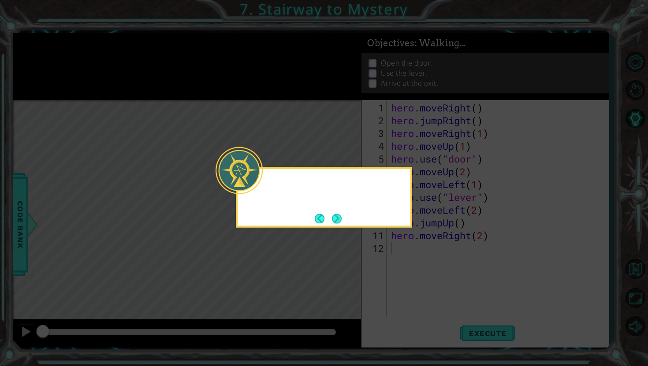
click at [429, 277] on icon at bounding box center [324, 183] width 648 height 366
click at [341, 222] on button "Next" at bounding box center [337, 219] width 10 height 10
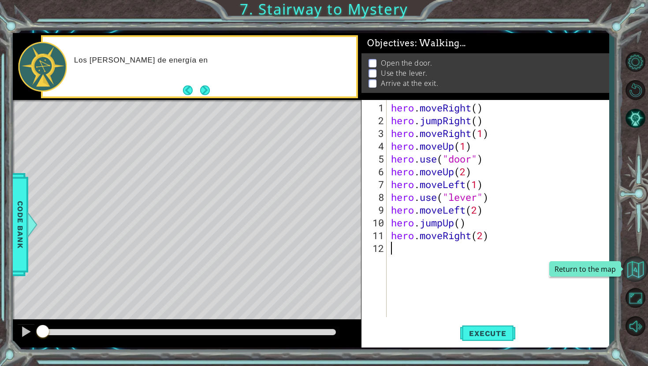
click at [640, 274] on button "Return to the map" at bounding box center [635, 269] width 26 height 26
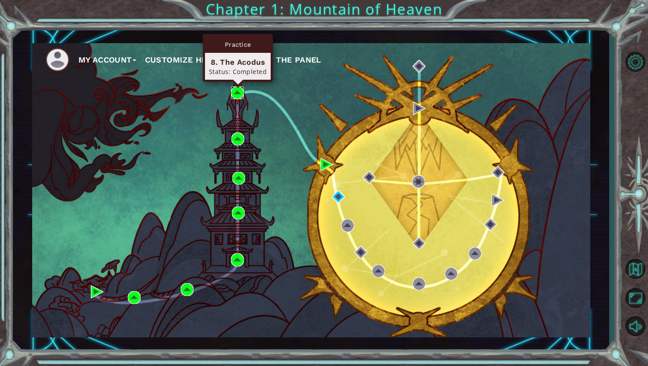
click at [235, 90] on img at bounding box center [237, 92] width 13 height 13
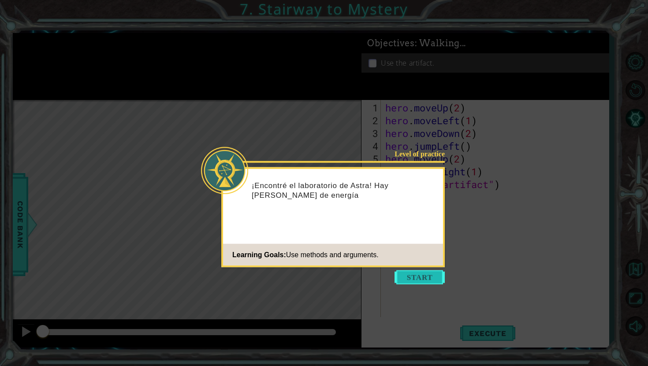
click at [416, 279] on button "Start" at bounding box center [419, 278] width 50 height 14
